Goal: Use online tool/utility: Utilize a website feature to perform a specific function

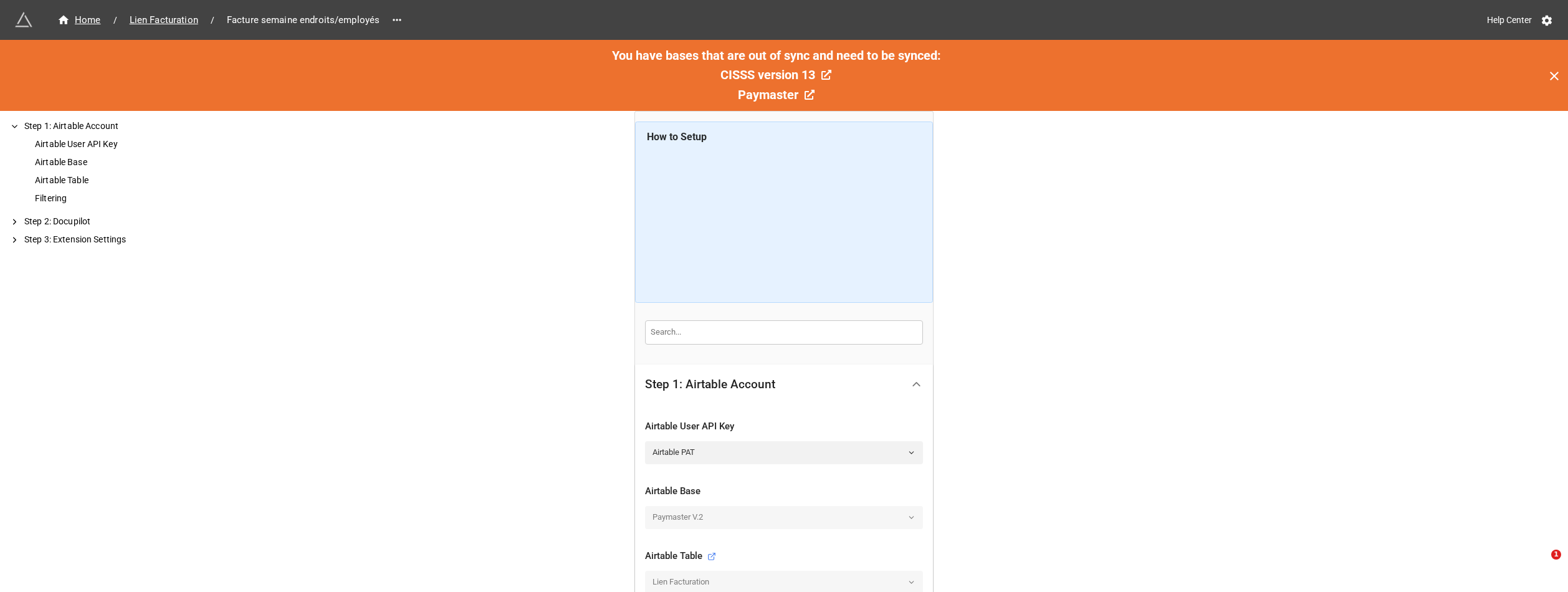
scroll to position [287, 0]
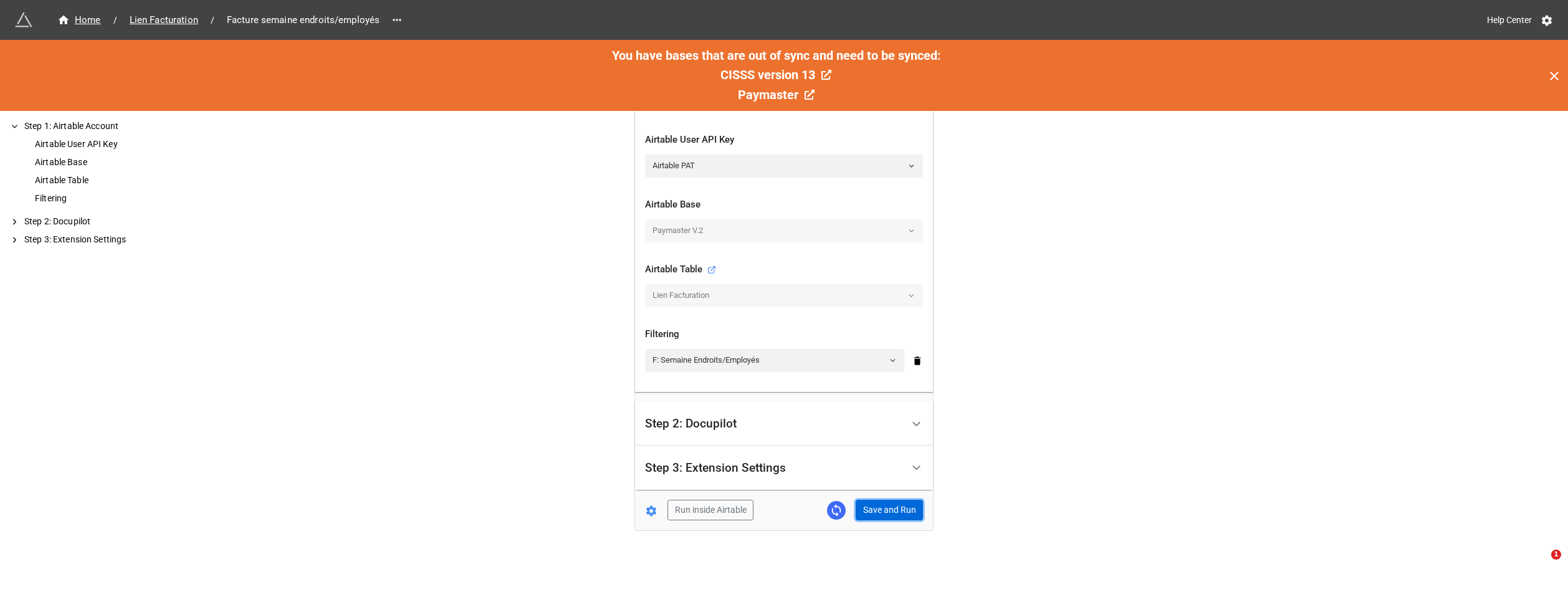
click at [885, 513] on button "Save and Run" at bounding box center [889, 510] width 67 height 21
click at [166, 16] on span "Lien Facturation" at bounding box center [164, 20] width 84 height 14
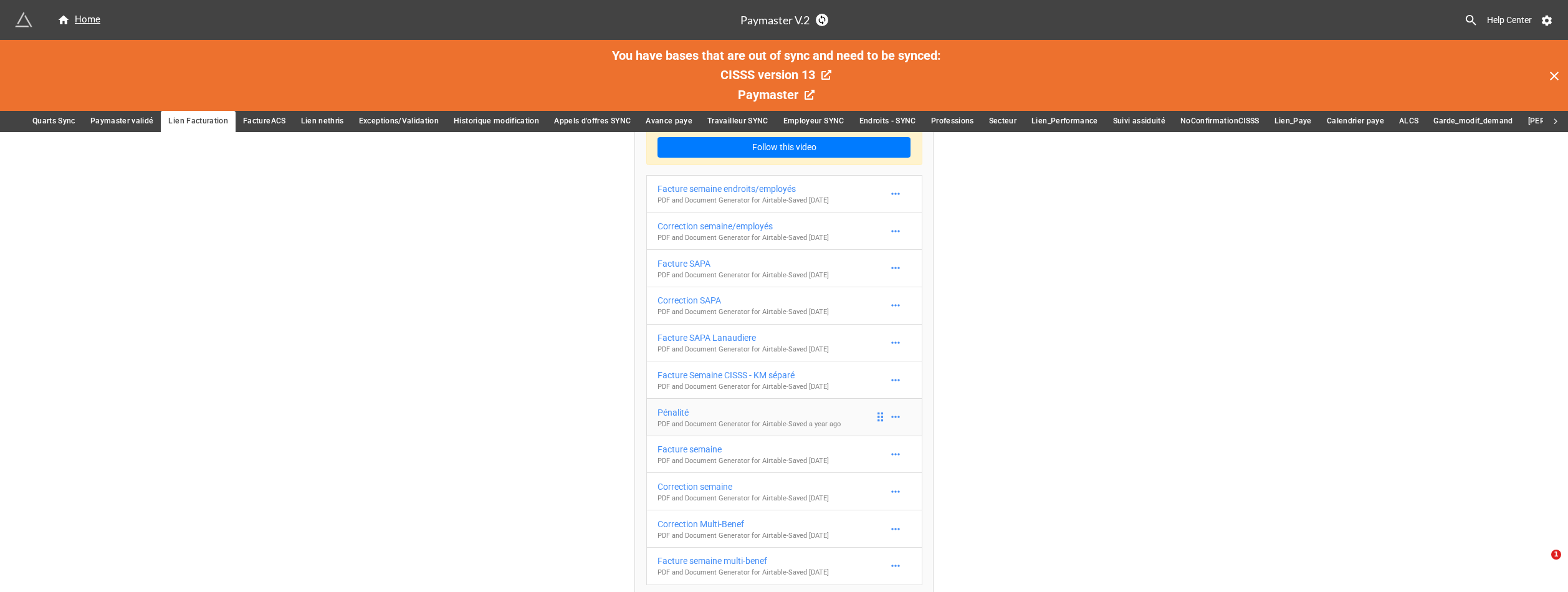
scroll to position [62, 0]
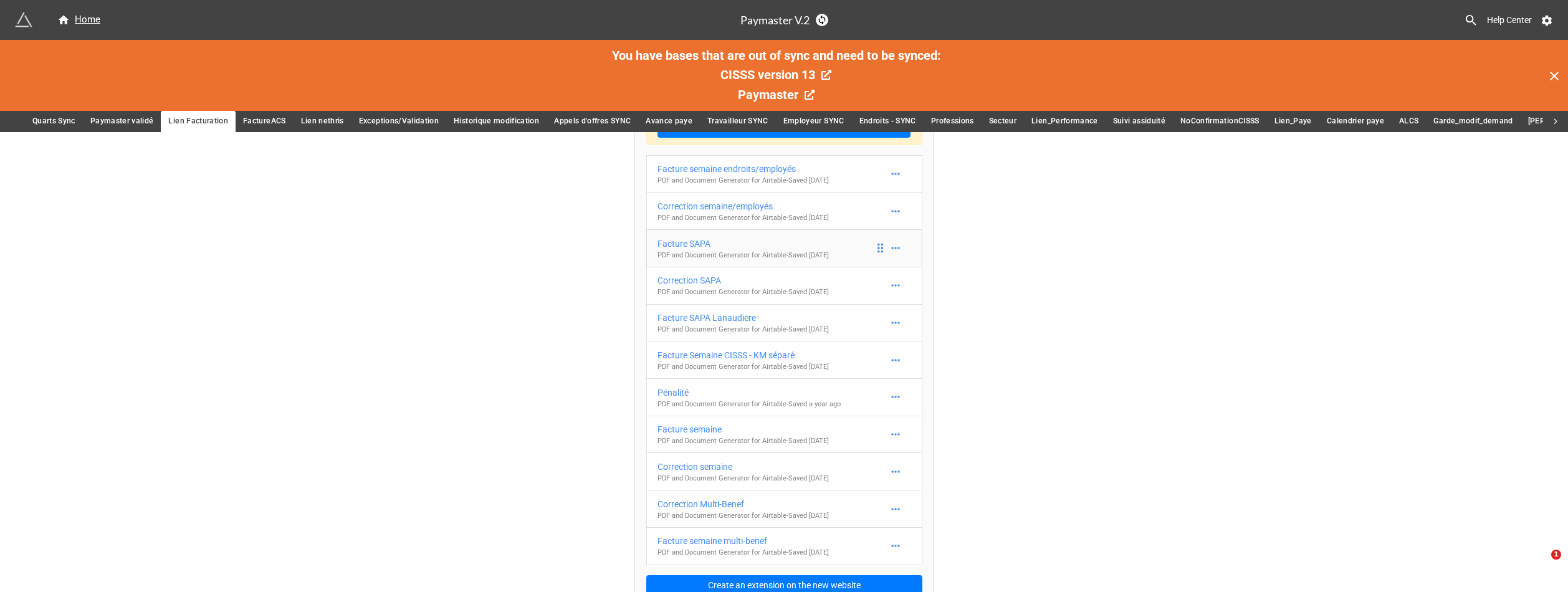
click at [782, 245] on div "Facture SAPA" at bounding box center [743, 243] width 171 height 13
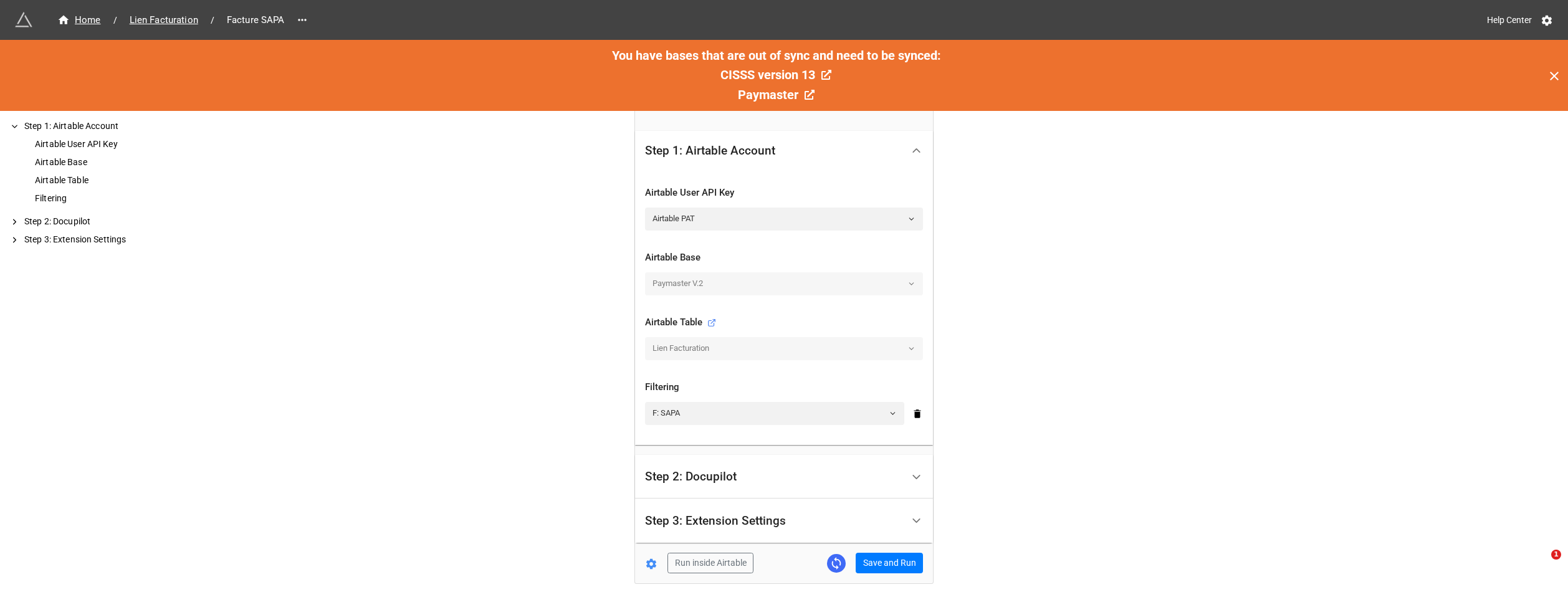
scroll to position [249, 0]
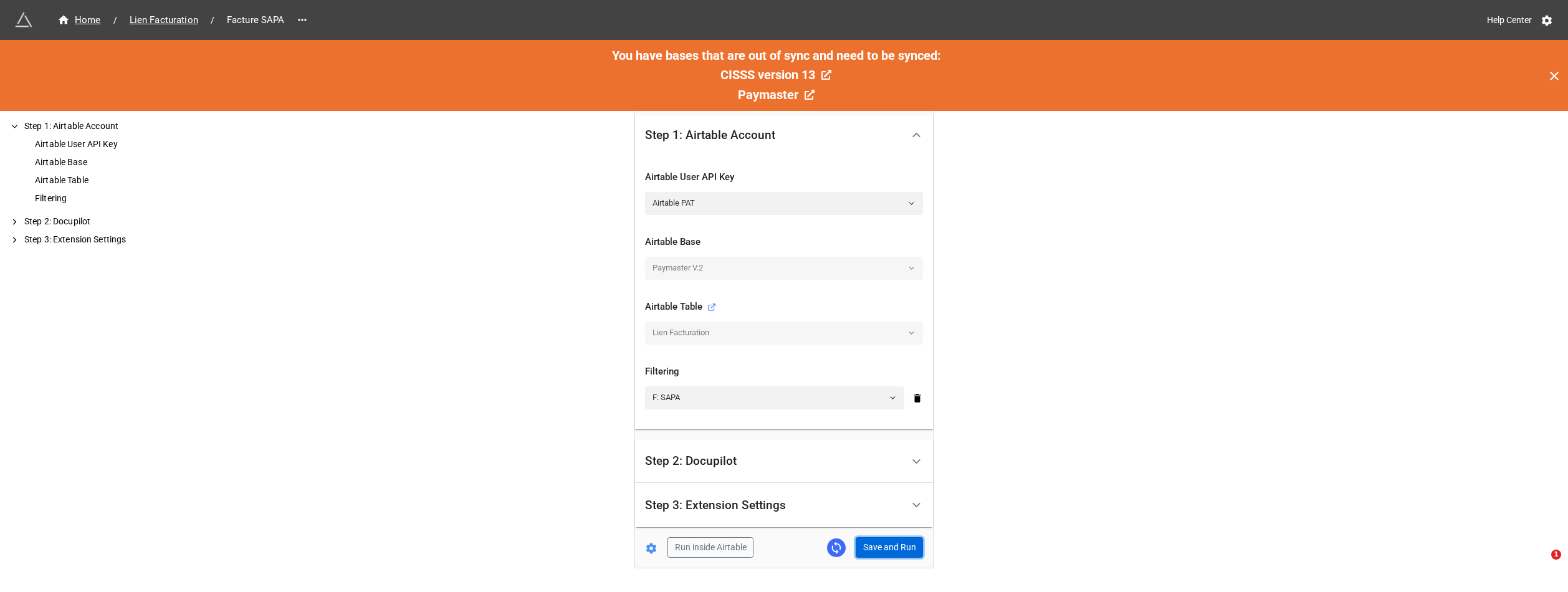
click at [889, 549] on button "Save and Run" at bounding box center [889, 547] width 67 height 21
click at [173, 26] on span "Lien Facturation" at bounding box center [164, 20] width 84 height 14
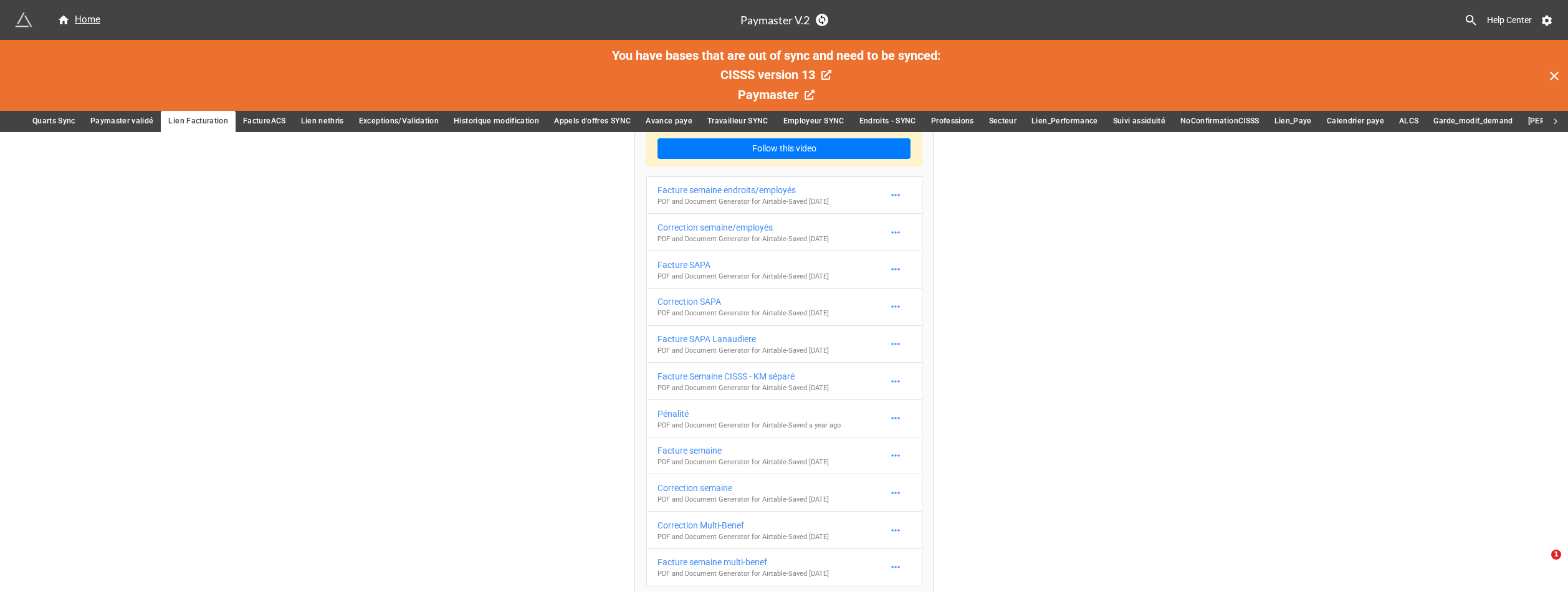
scroll to position [78, 0]
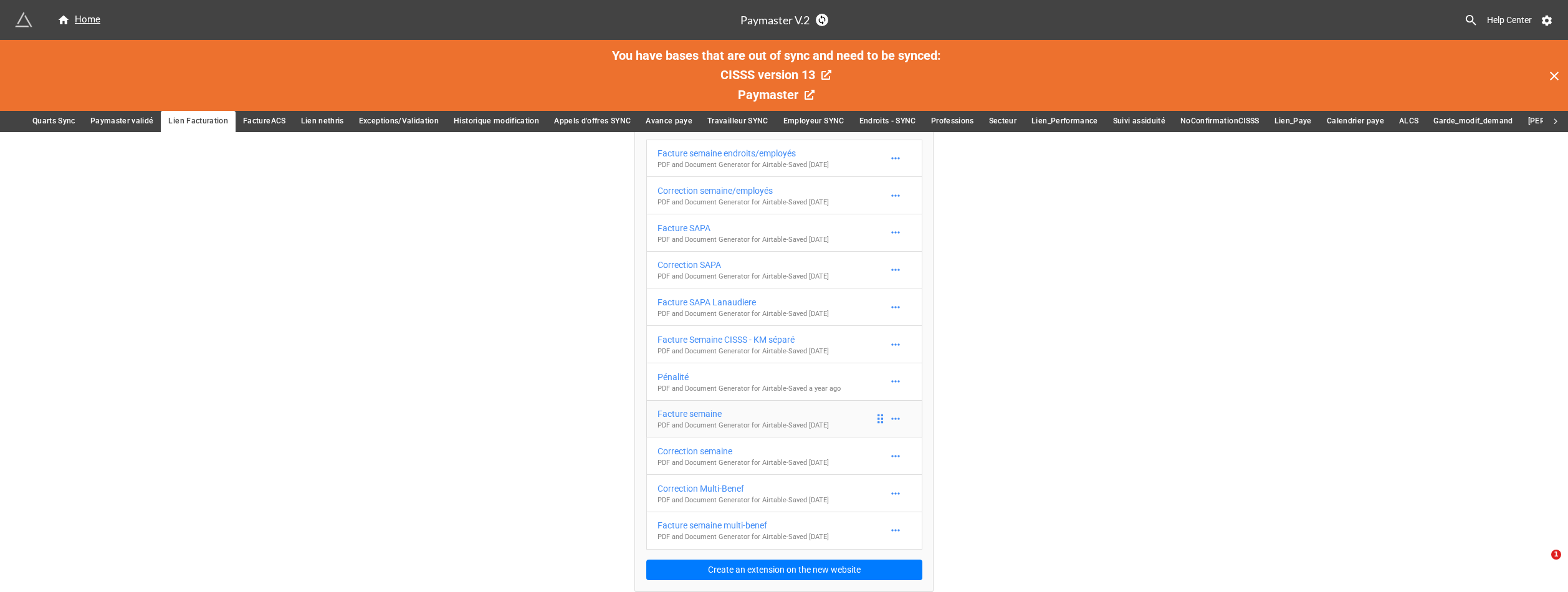
click at [805, 419] on div "Facture semaine" at bounding box center [743, 414] width 171 height 13
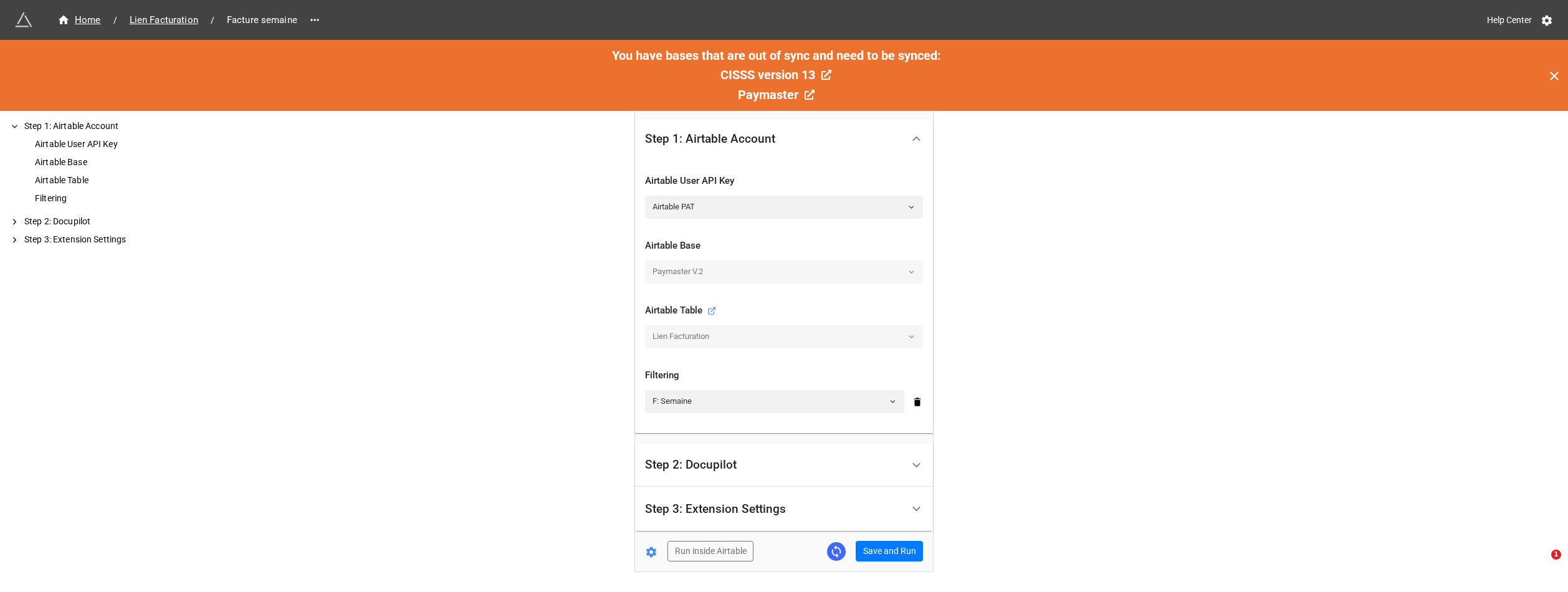
scroll to position [287, 0]
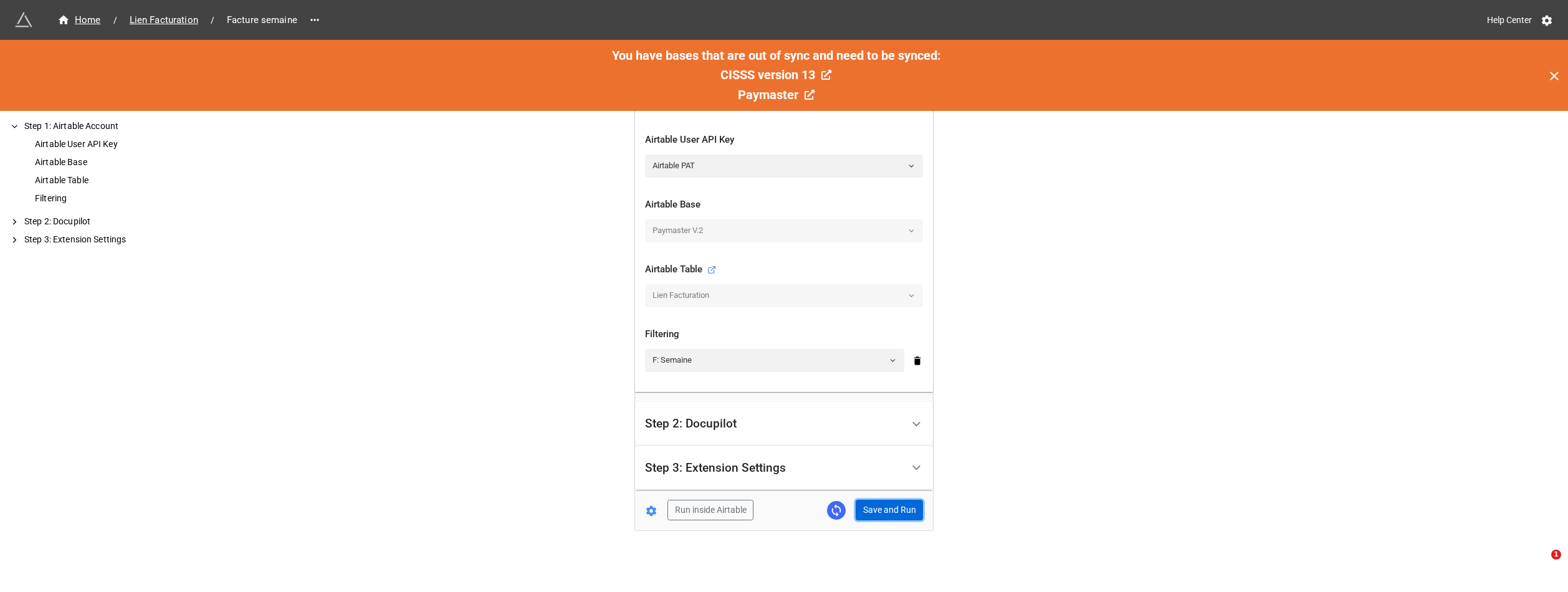
click at [883, 514] on button "Save and Run" at bounding box center [889, 510] width 67 height 21
